Goal: Obtain resource: Obtain resource

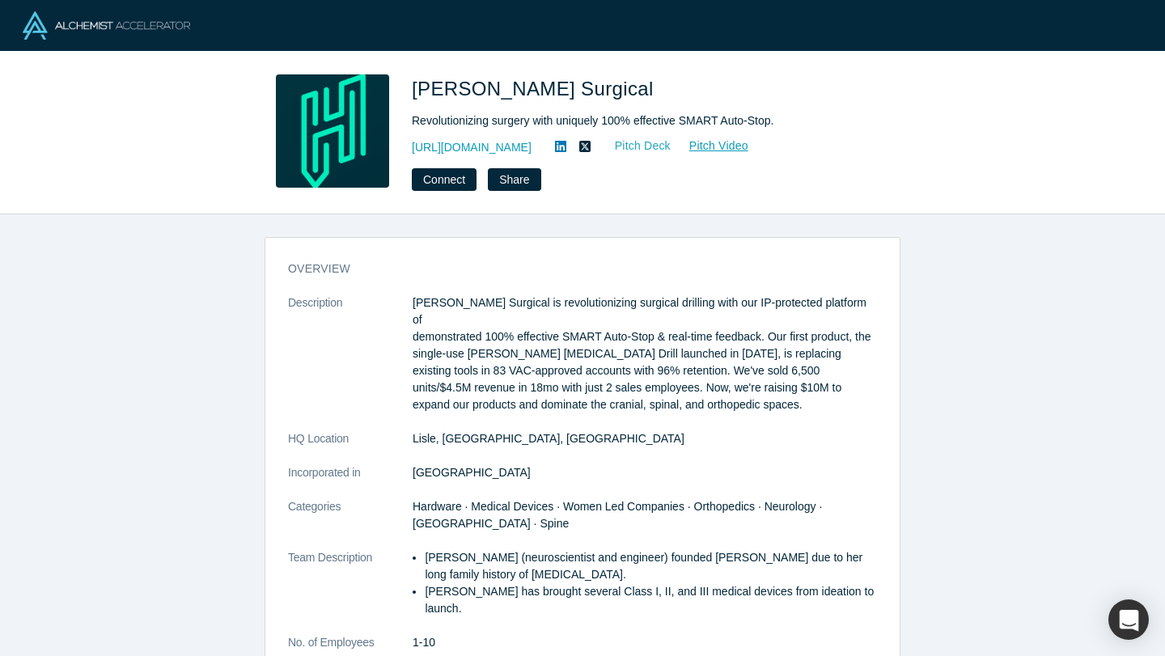
click at [641, 148] on link "Pitch Deck" at bounding box center [634, 146] width 74 height 19
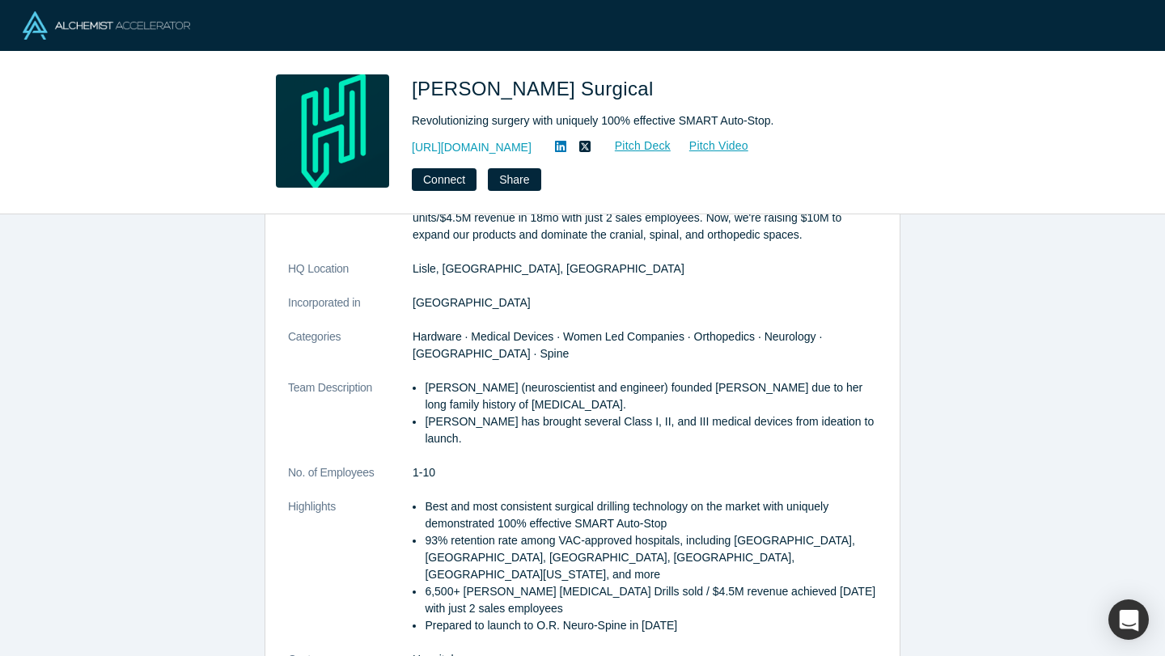
scroll to position [175, 0]
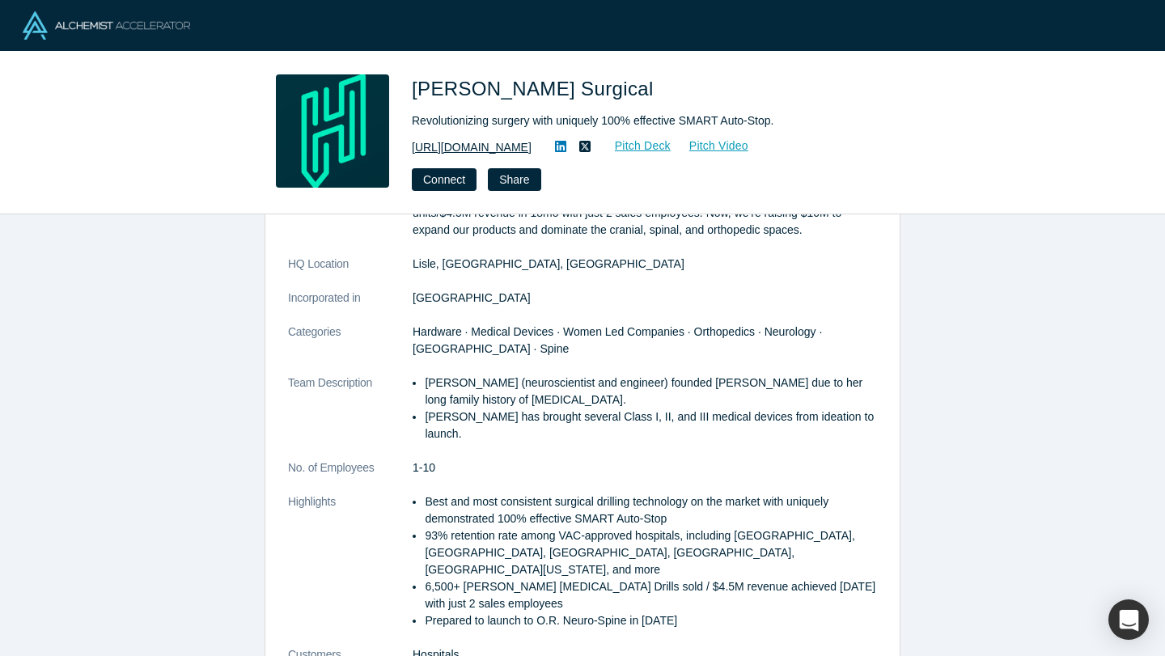
click at [496, 150] on link "[URL][DOMAIN_NAME]" at bounding box center [472, 147] width 120 height 17
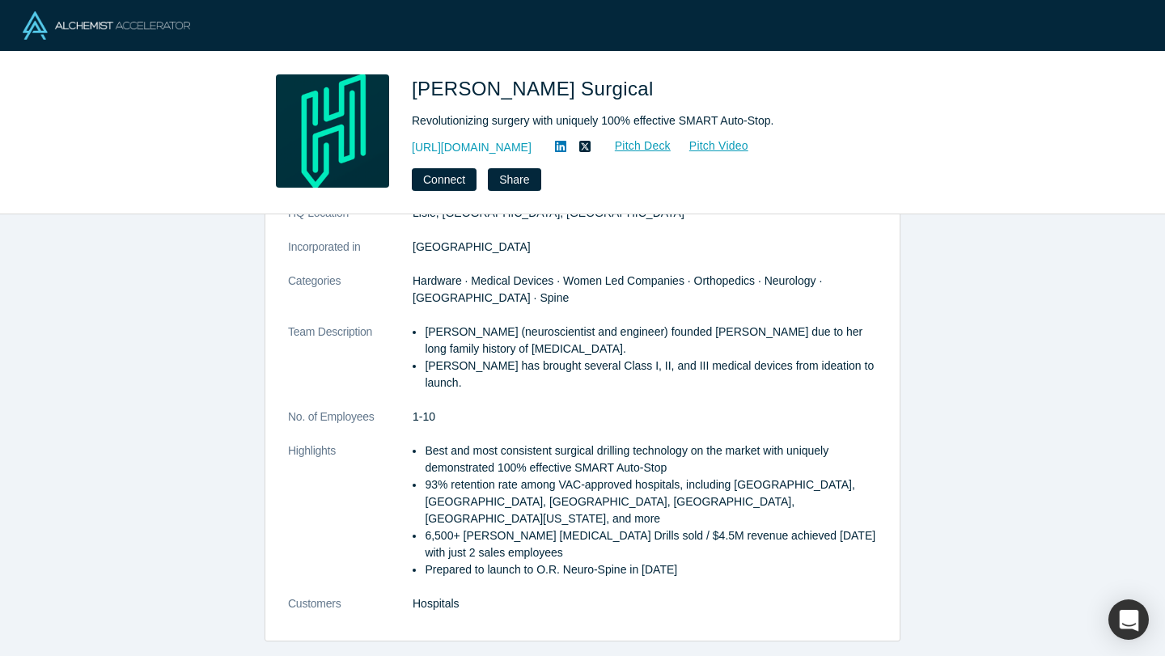
scroll to position [235, 0]
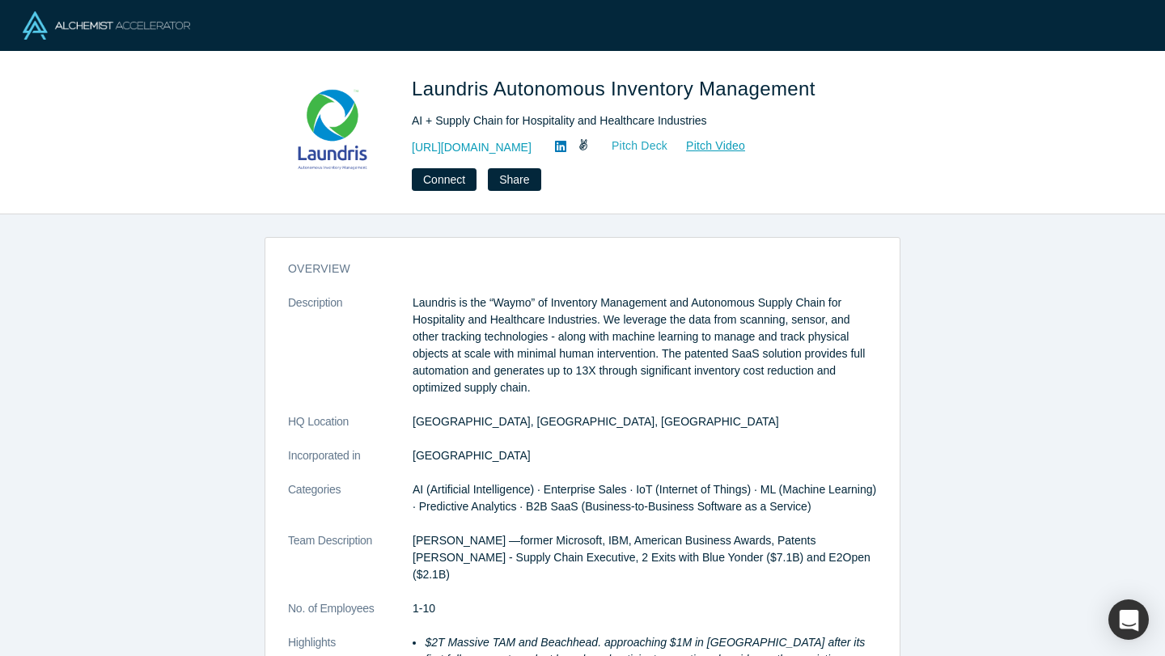
click at [642, 147] on link "Pitch Deck" at bounding box center [631, 146] width 74 height 19
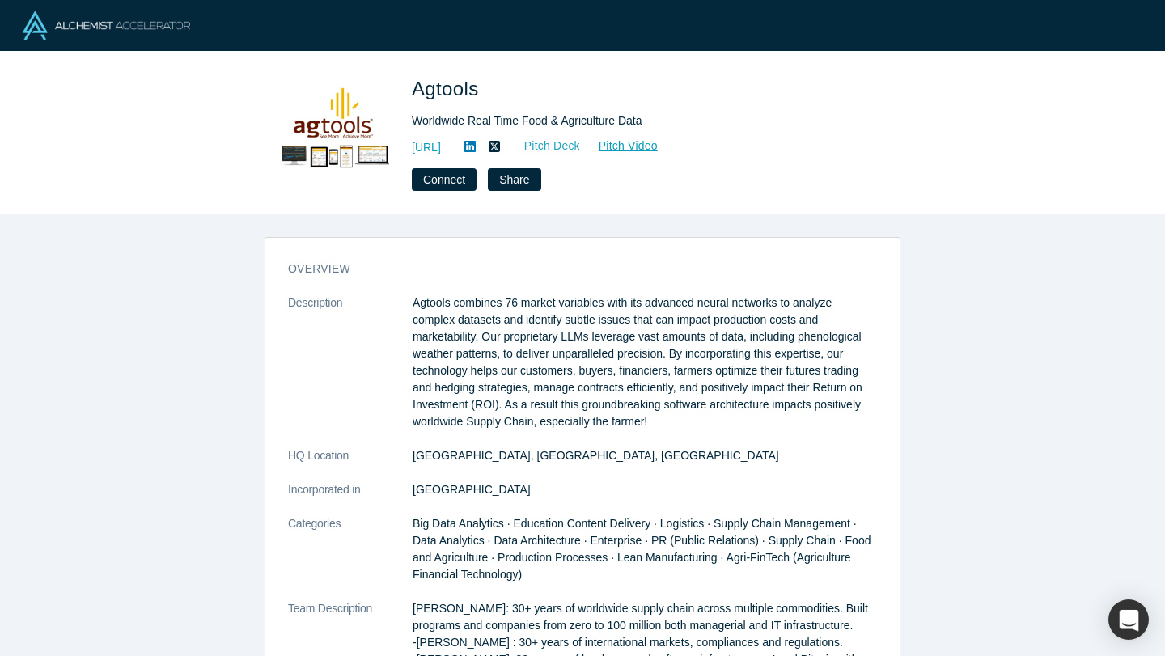
click at [581, 142] on link "Pitch Deck" at bounding box center [543, 146] width 74 height 19
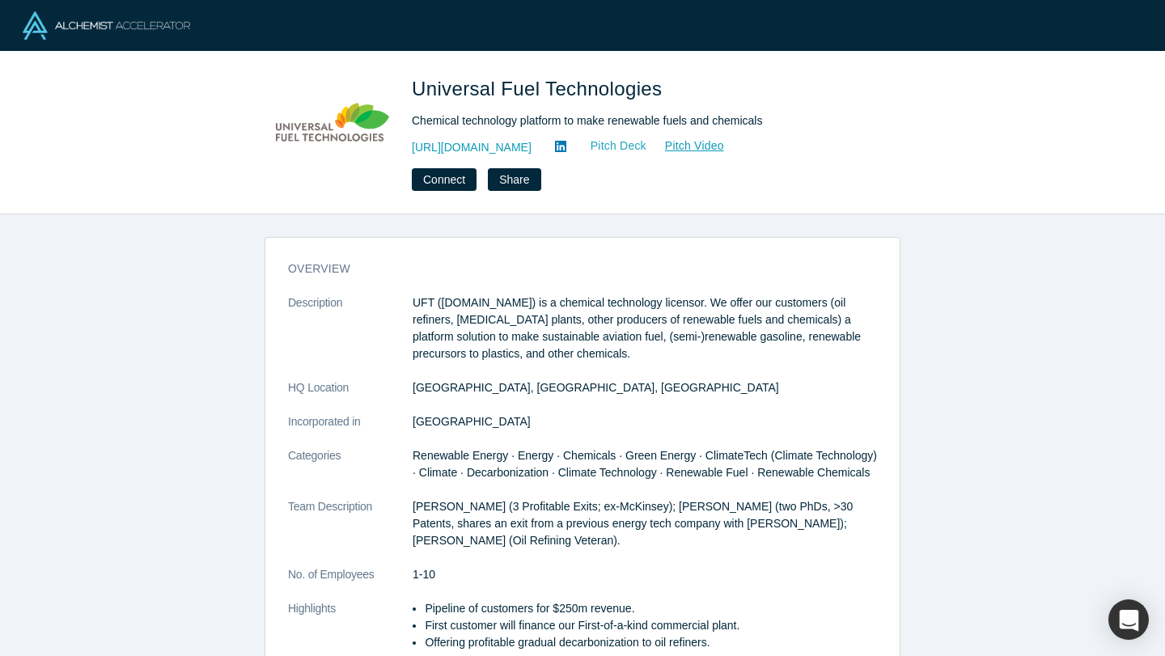
click at [600, 144] on link "Pitch Deck" at bounding box center [610, 146] width 74 height 19
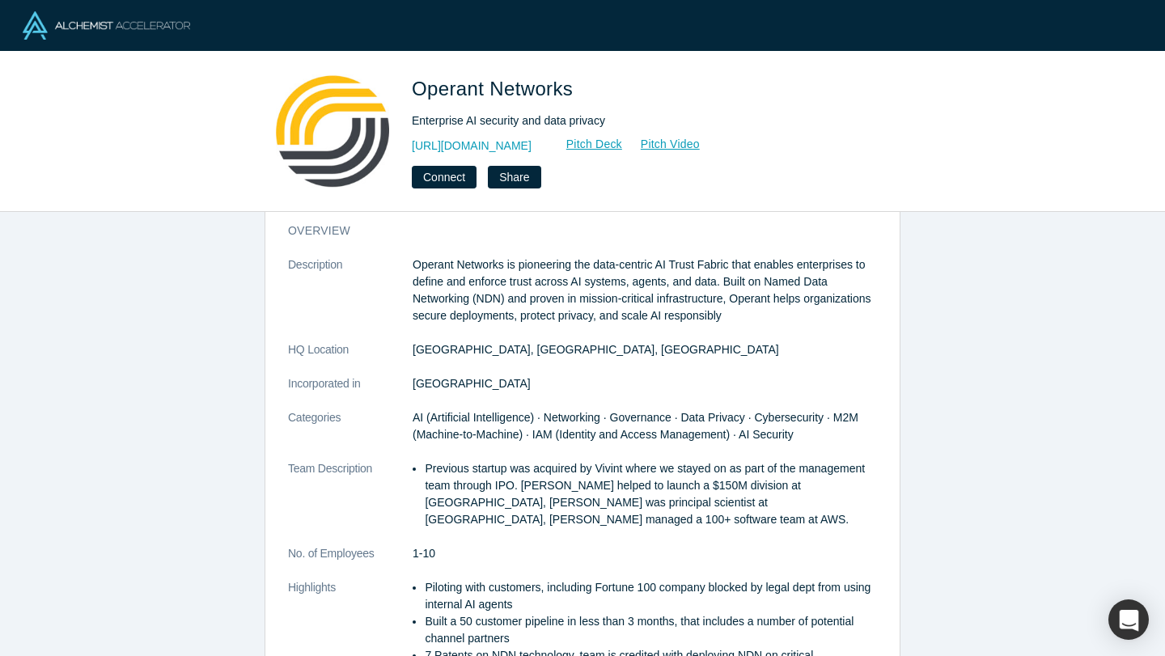
scroll to position [37, 0]
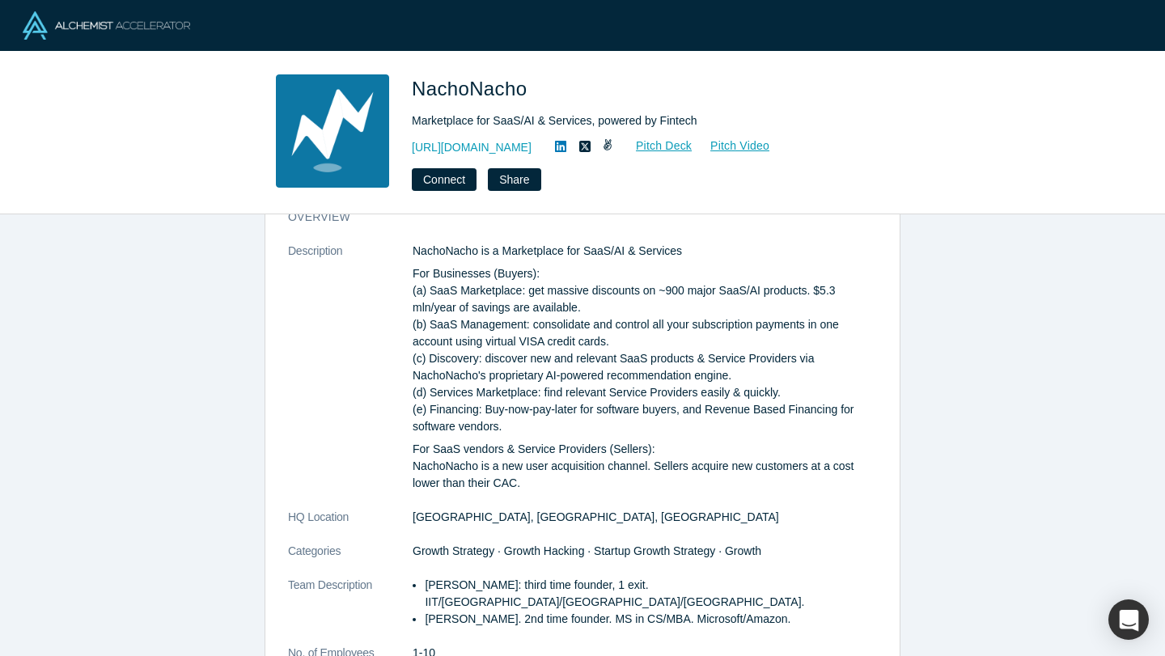
scroll to position [53, 0]
click at [677, 146] on link "Pitch Deck" at bounding box center [655, 146] width 74 height 19
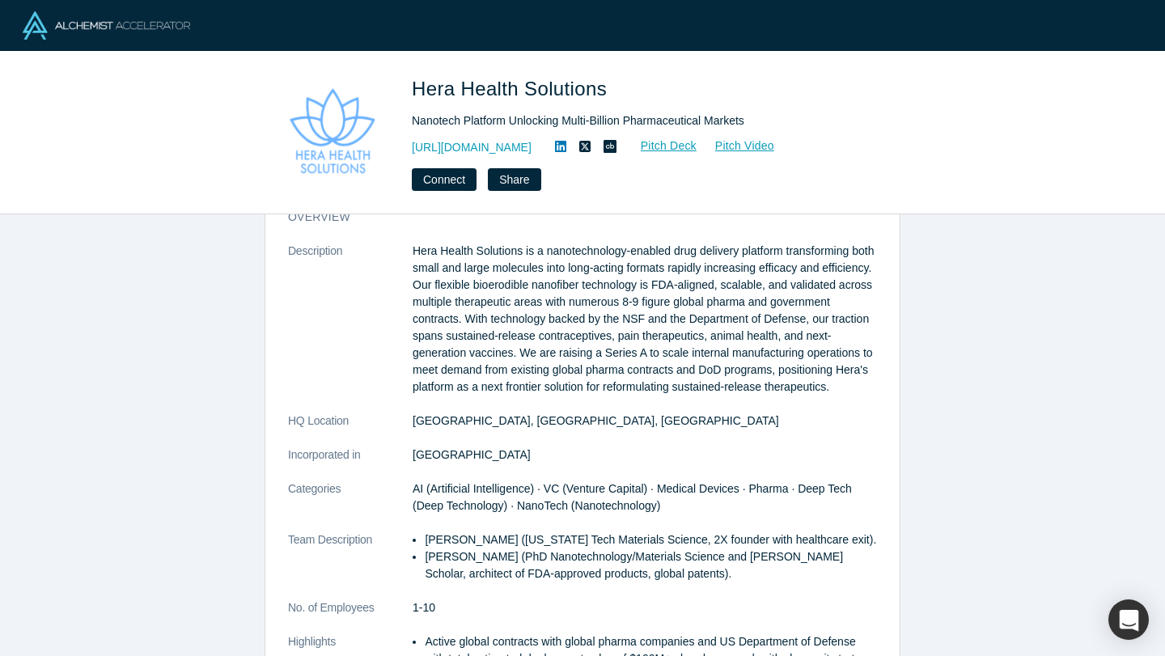
scroll to position [51, 0]
click at [697, 143] on link "Pitch Deck" at bounding box center [660, 146] width 74 height 19
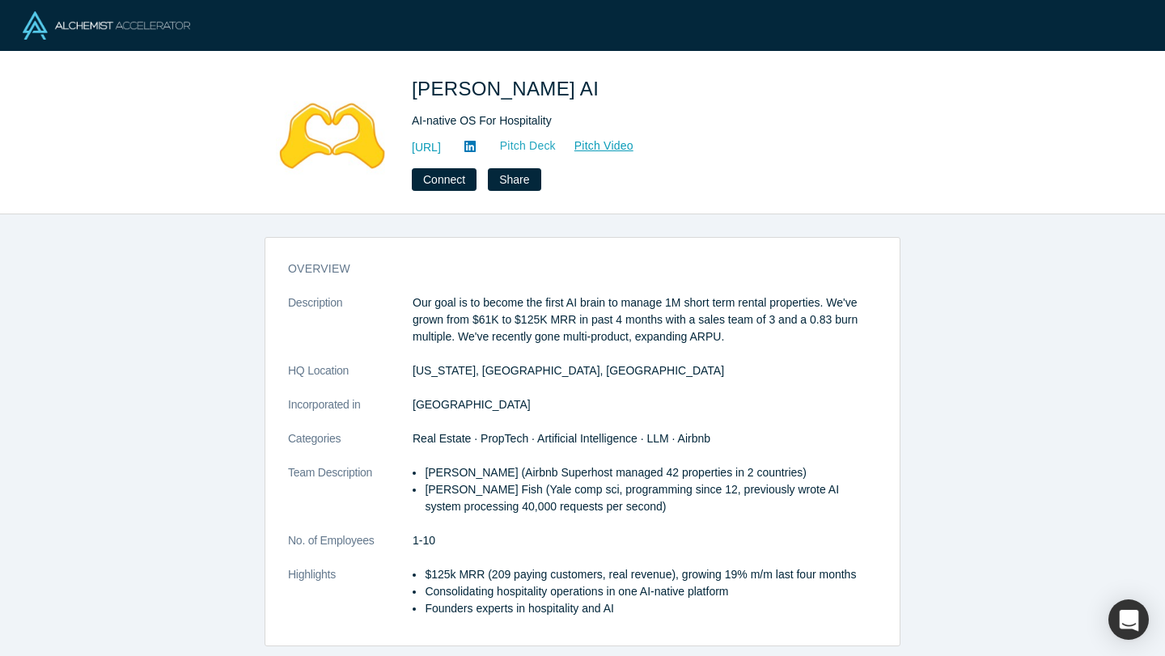
click at [557, 146] on link "Pitch Deck" at bounding box center [519, 146] width 74 height 19
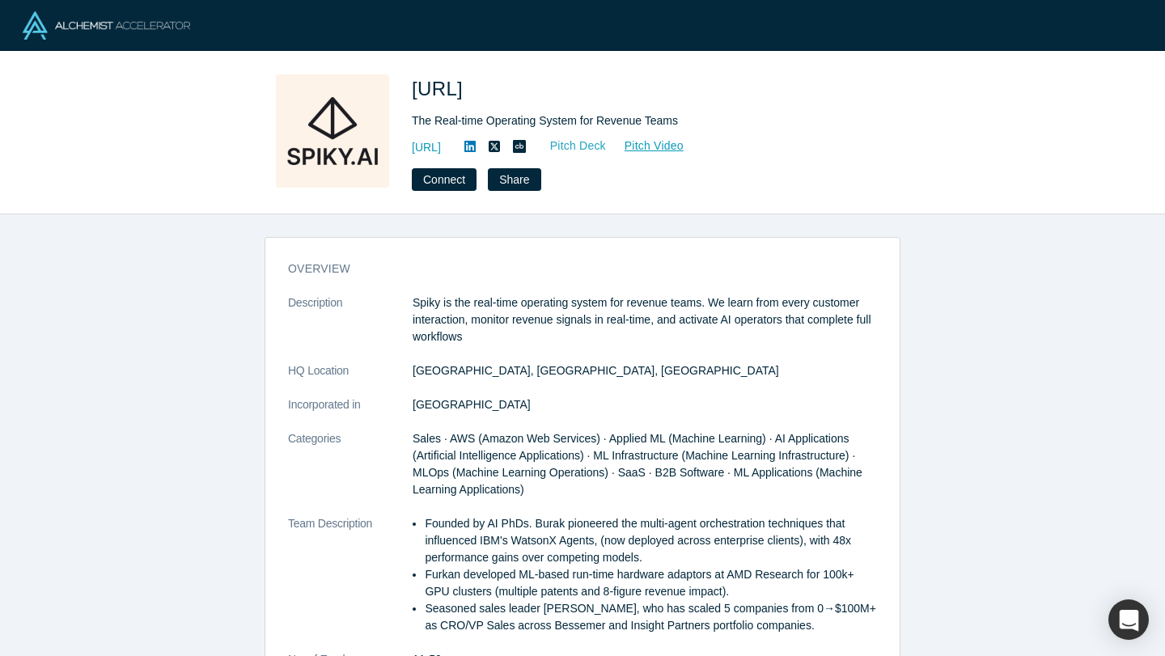
click at [607, 149] on link "Pitch Deck" at bounding box center [569, 146] width 74 height 19
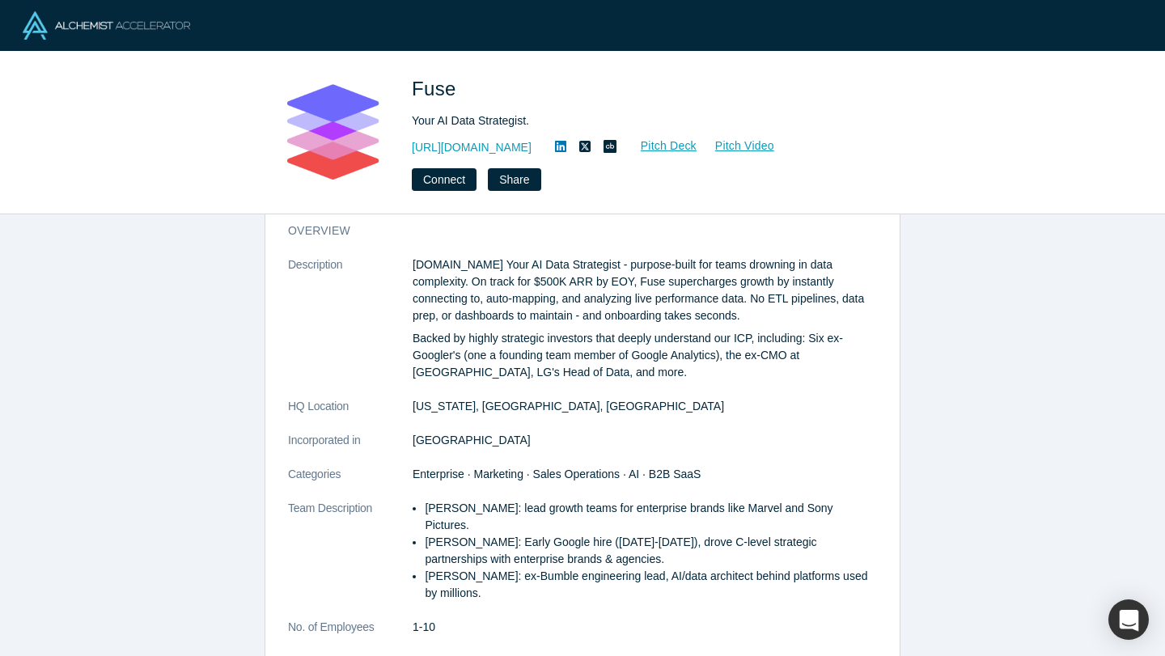
scroll to position [40, 0]
click at [623, 143] on link "Pitch Deck" at bounding box center [660, 146] width 74 height 19
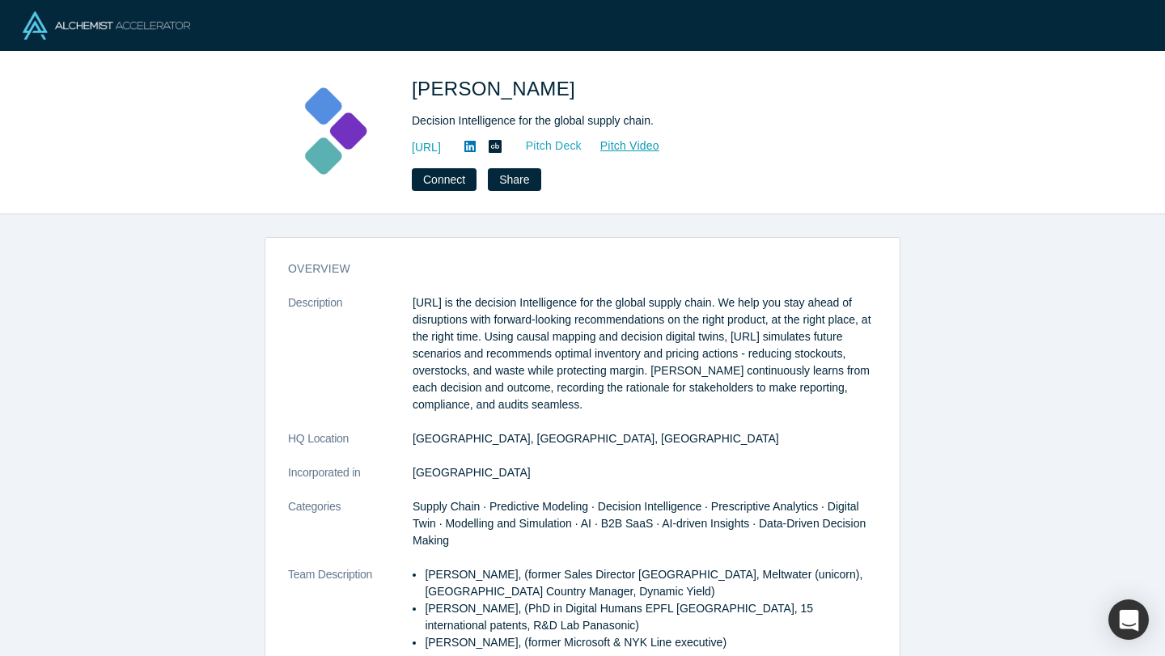
click at [582, 150] on link "Pitch Deck" at bounding box center [545, 146] width 74 height 19
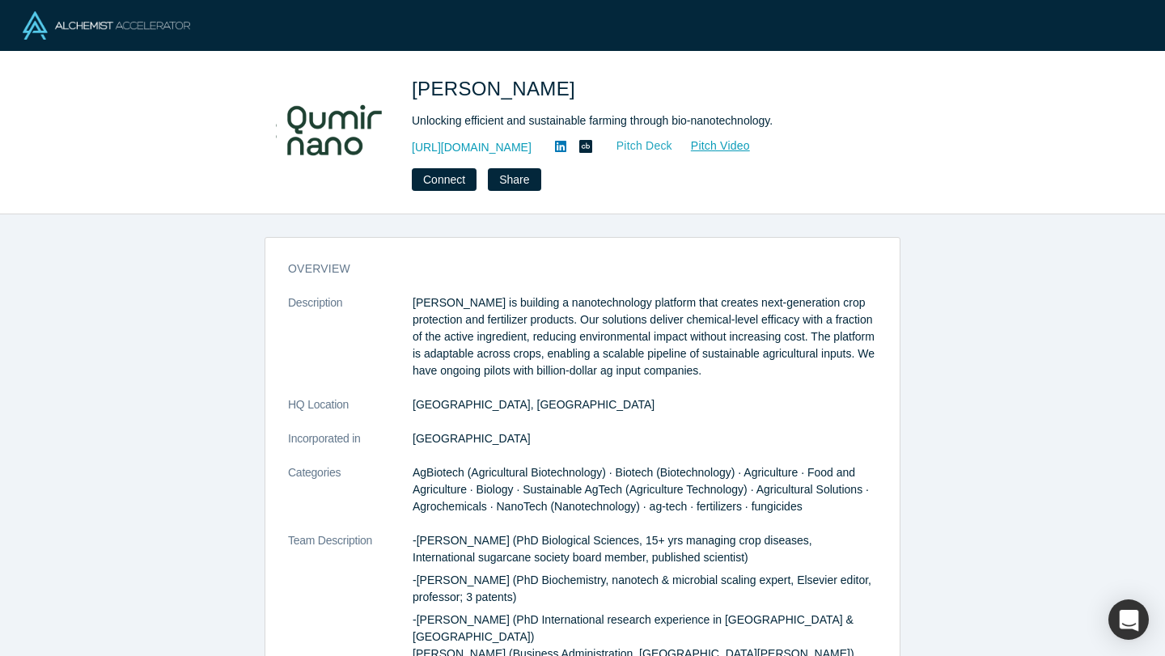
click at [667, 142] on link "Pitch Deck" at bounding box center [636, 146] width 74 height 19
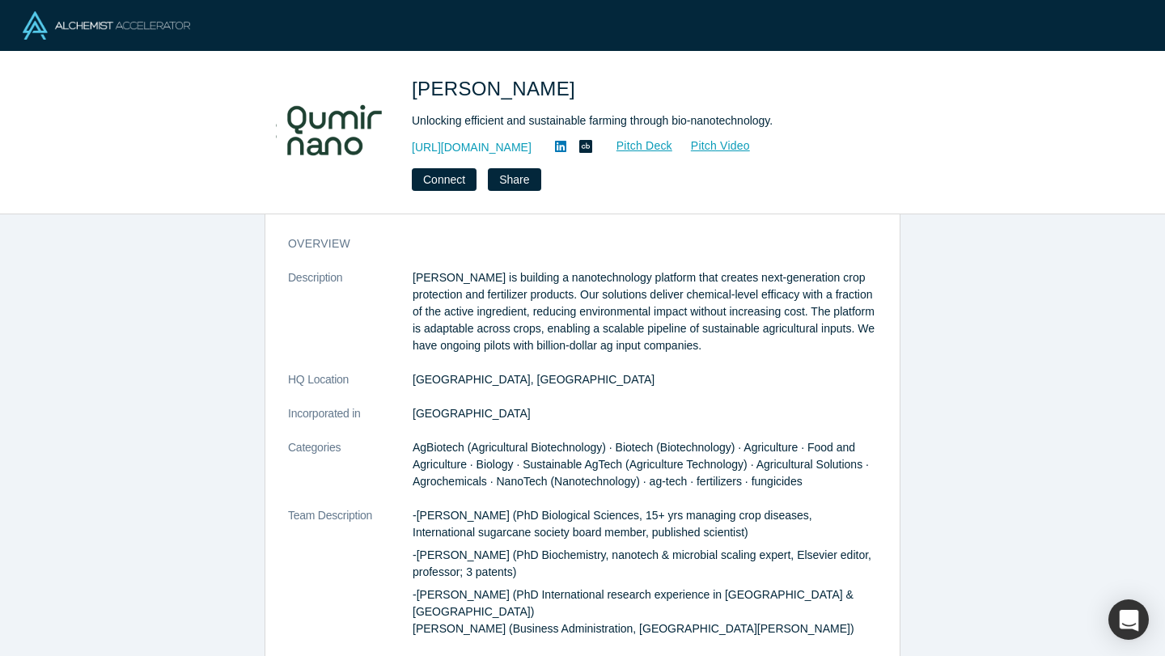
scroll to position [28, 0]
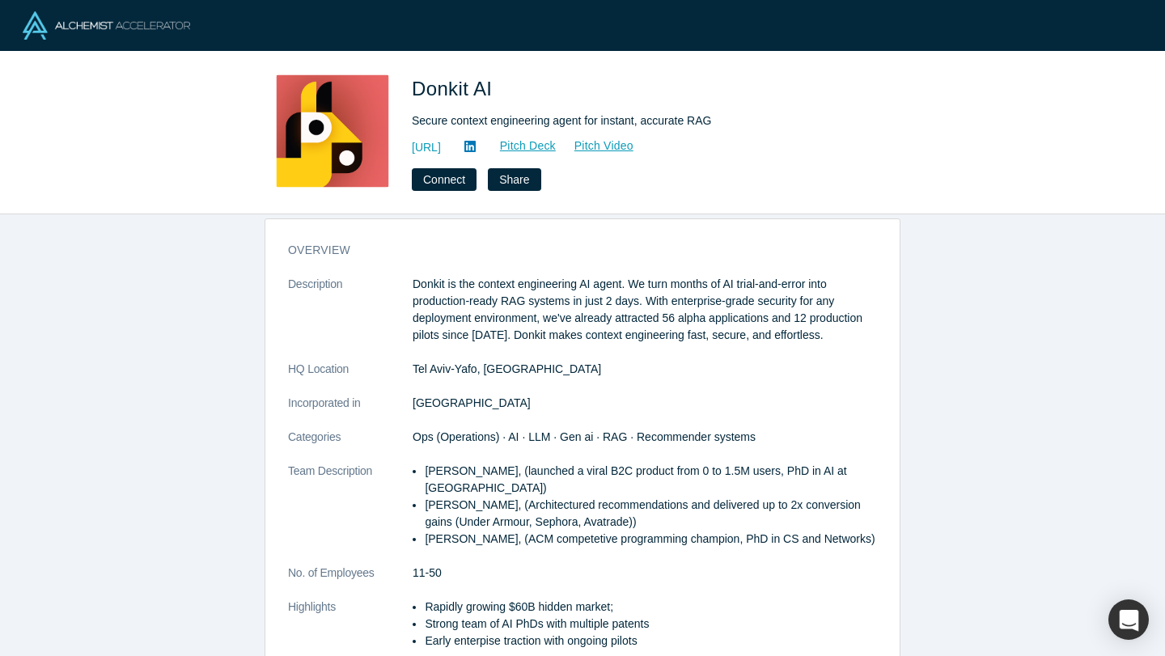
scroll to position [20, 0]
click at [557, 149] on link "Pitch Deck" at bounding box center [519, 146] width 74 height 19
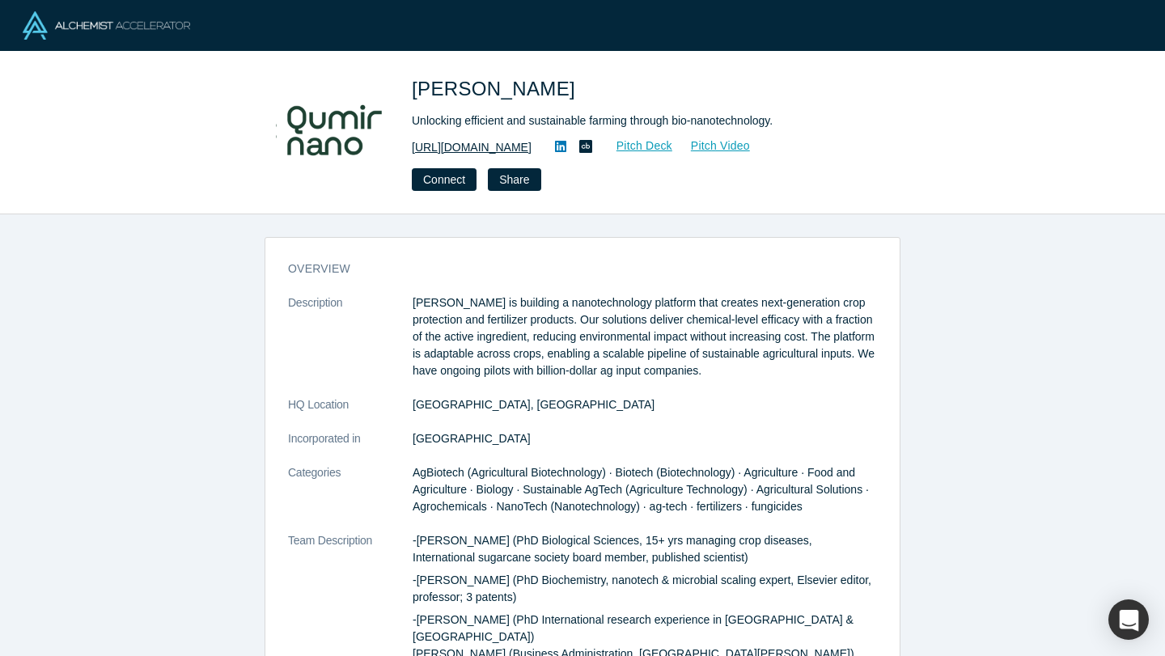
click at [496, 146] on link "[URL][DOMAIN_NAME]" at bounding box center [472, 147] width 120 height 17
